Goal: Task Accomplishment & Management: Manage account settings

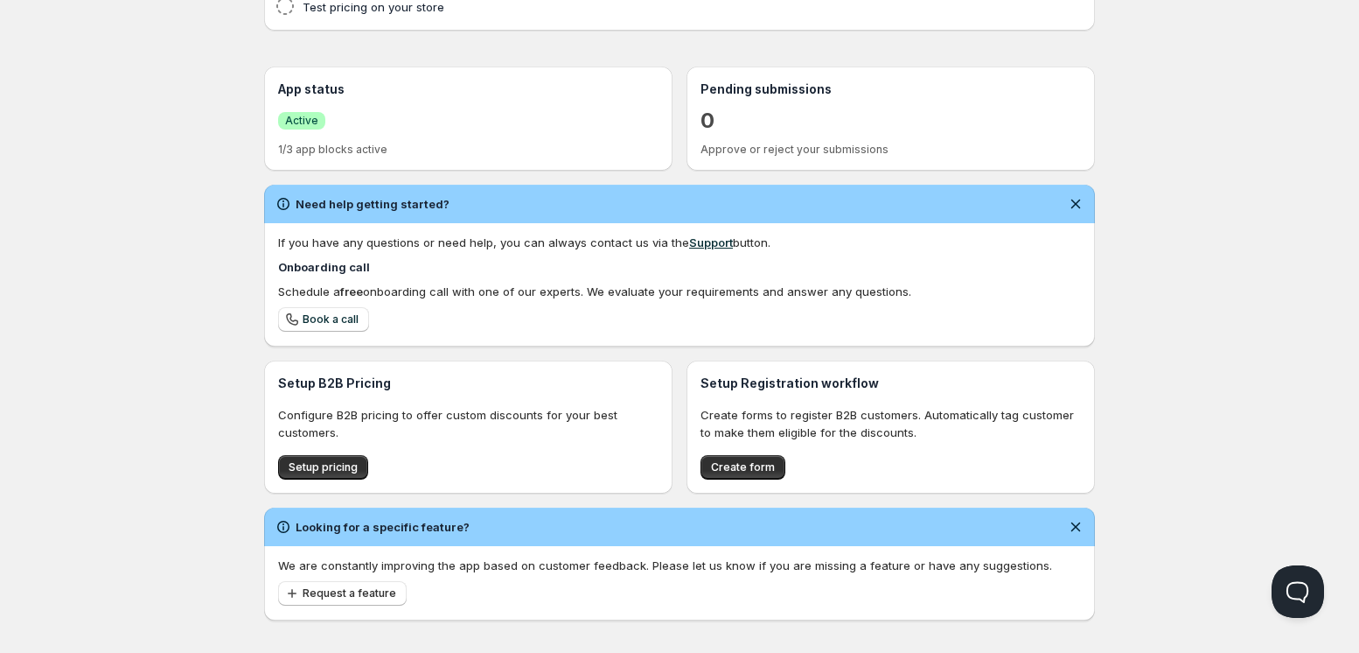
scroll to position [347, 0]
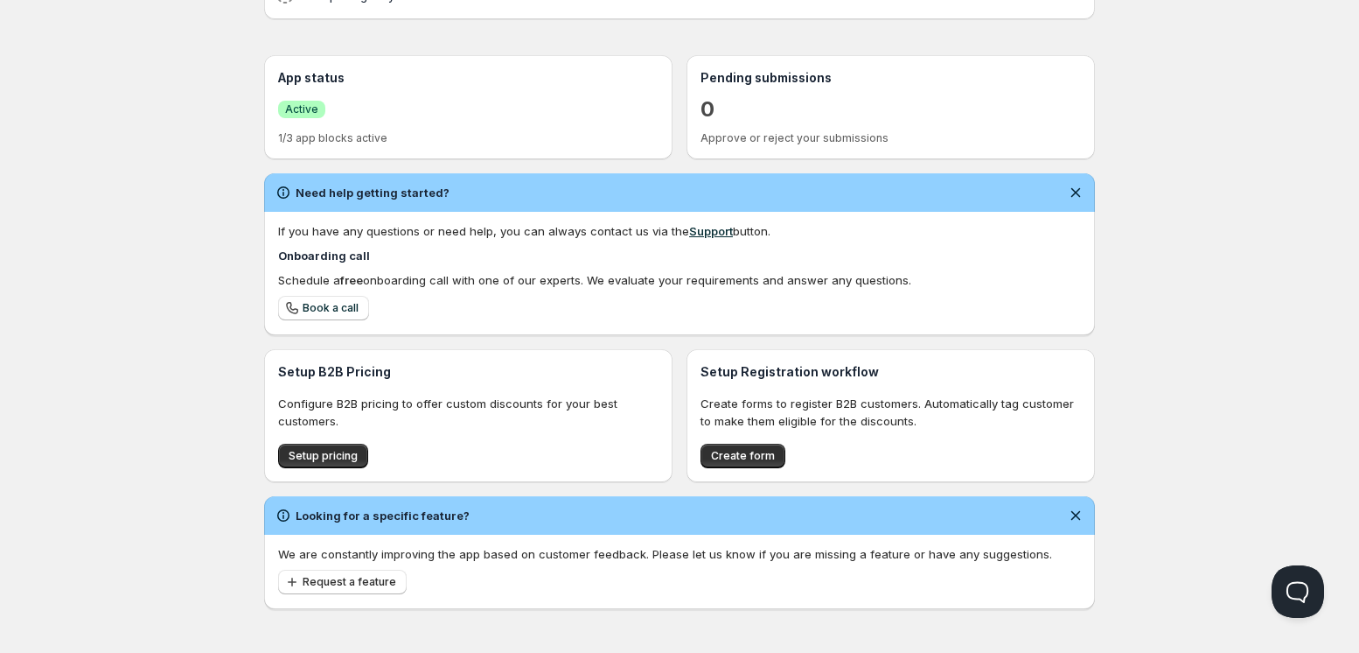
click at [0, 504] on div "Home Pricing Price lists Forms Submissions Settings Features Plans Home. This p…" at bounding box center [679, 153] width 1359 height 1000
click at [918, 233] on div "If you have any questions or need help, you can always contact us via the Suppo…" at bounding box center [679, 230] width 803 height 17
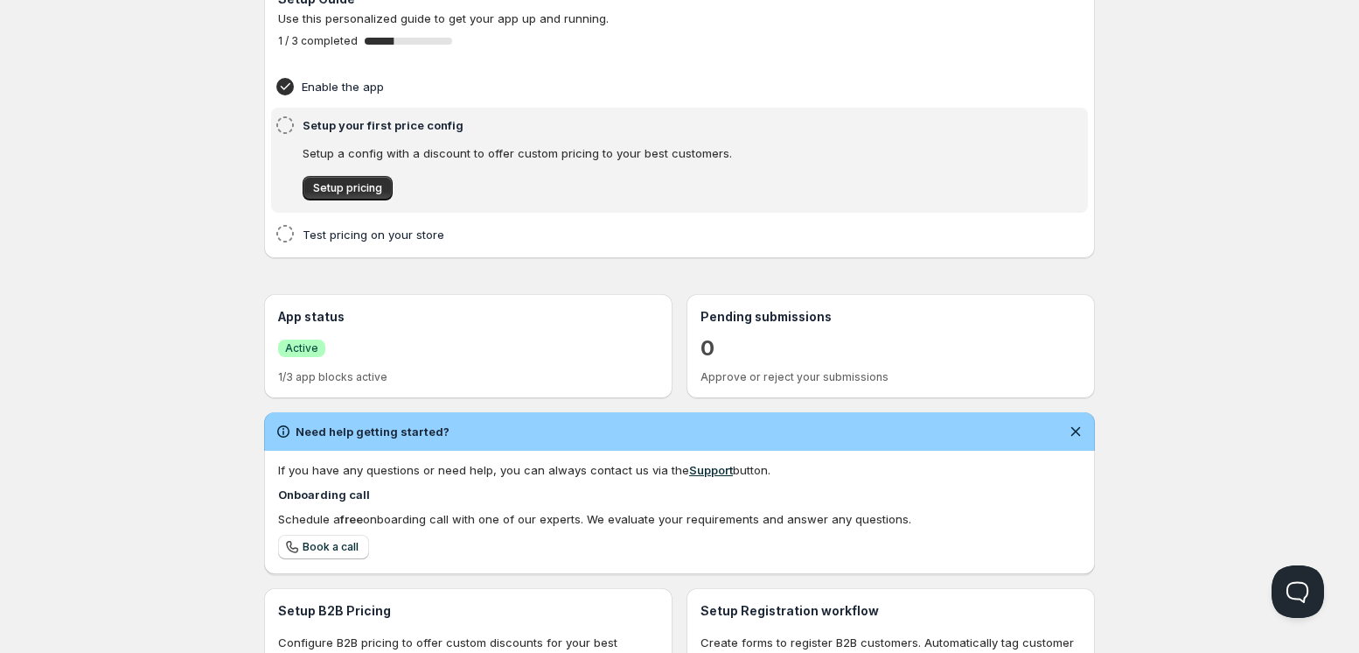
scroll to position [0, 0]
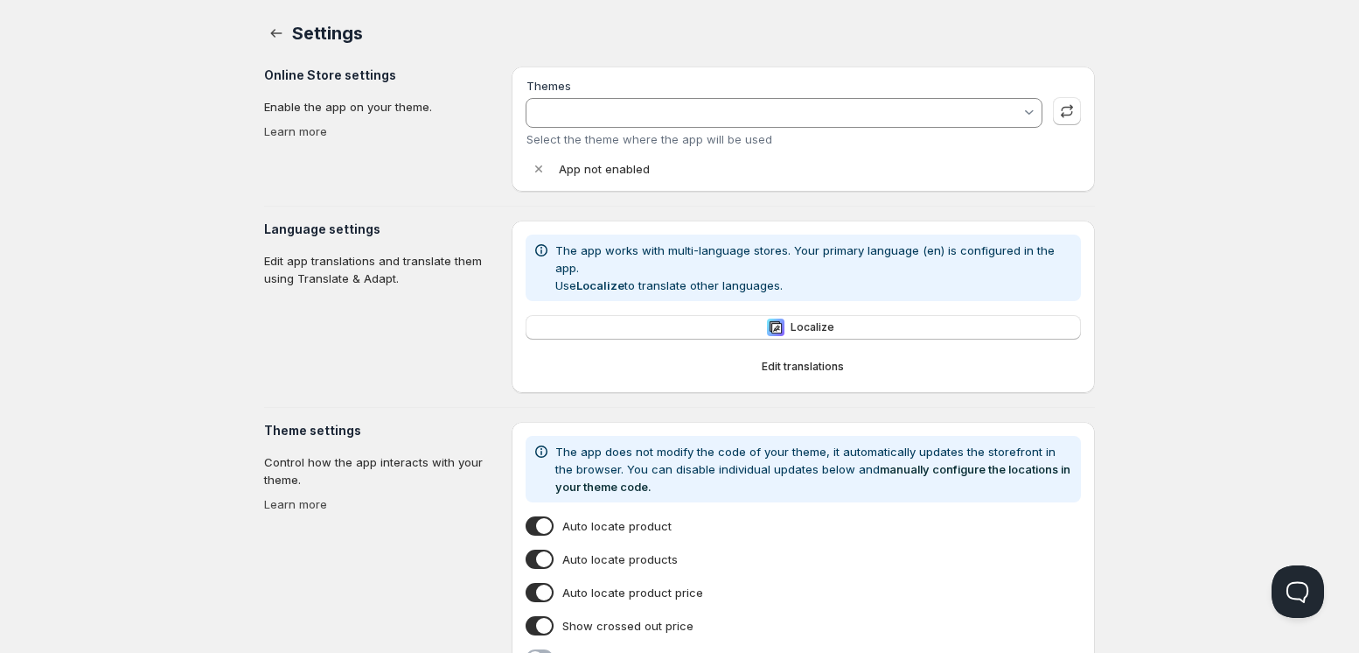
type input "[PERSON_NAME]"
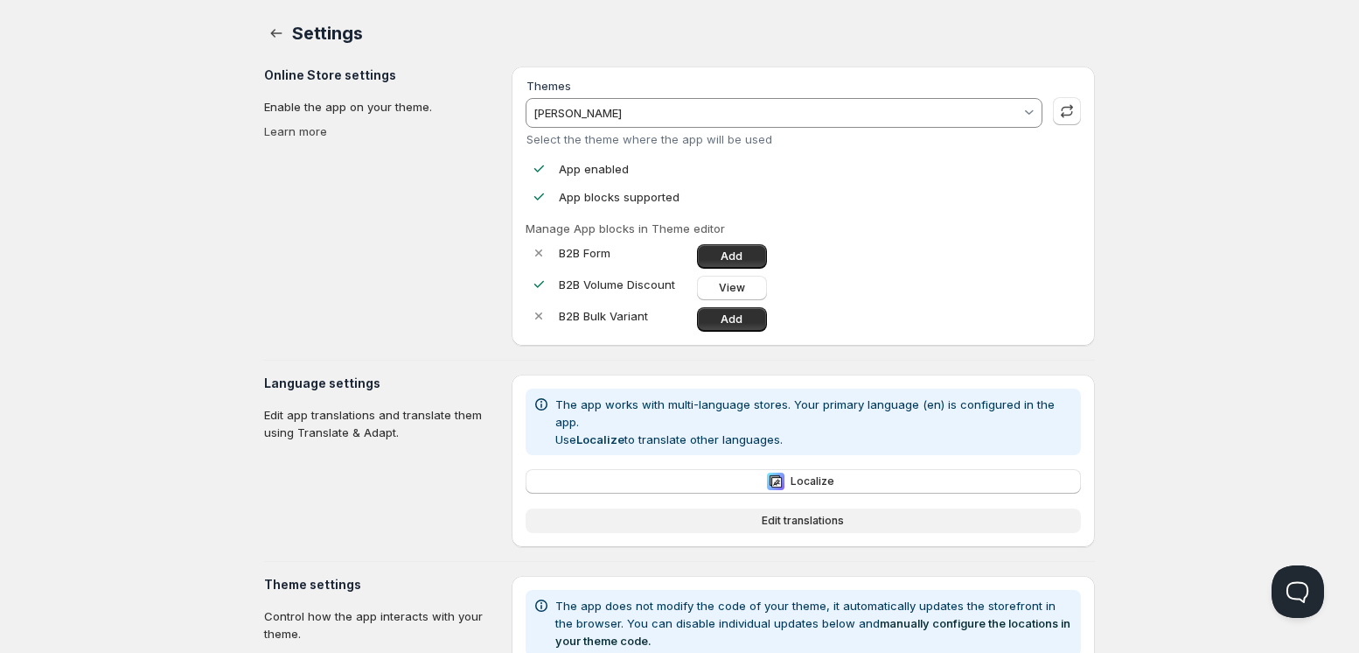
click at [808, 513] on span "Edit translations" at bounding box center [803, 520] width 82 height 14
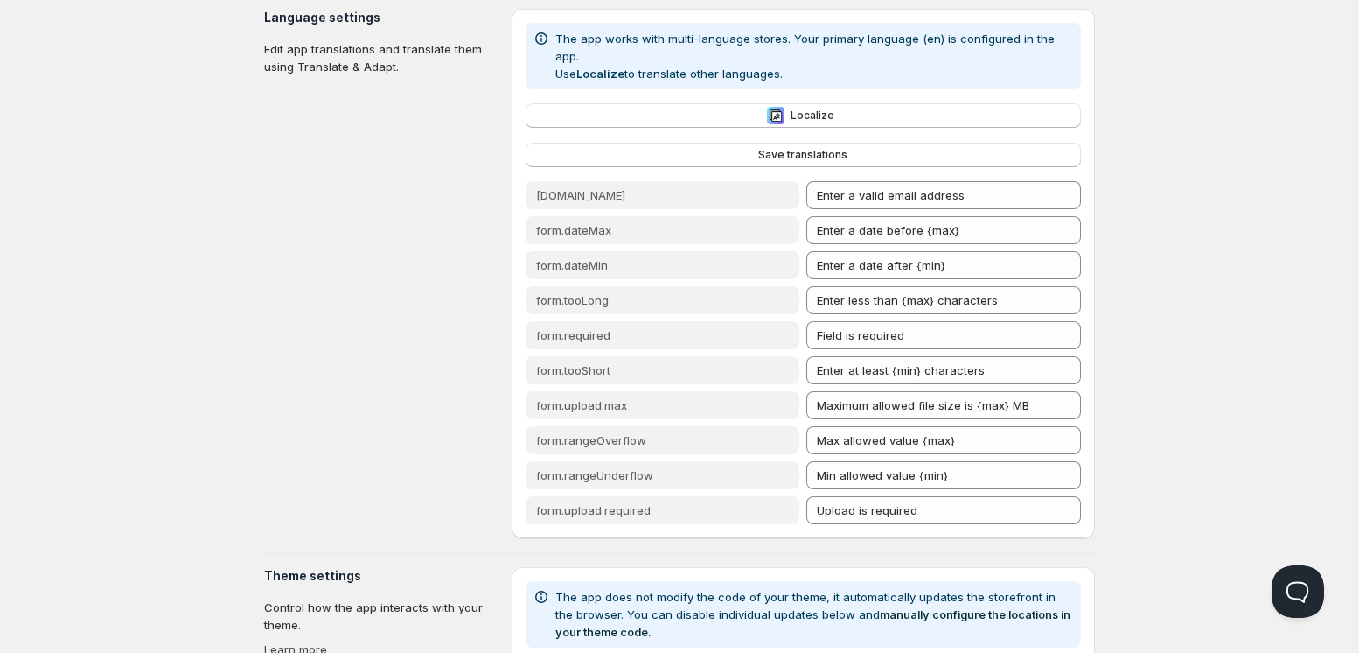
scroll to position [368, 0]
click at [791, 101] on button "Localize" at bounding box center [803, 113] width 555 height 24
